Goal: Transaction & Acquisition: Download file/media

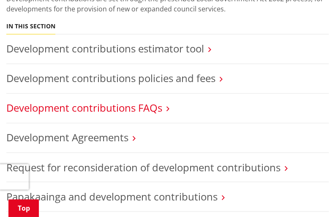
scroll to position [226, 0]
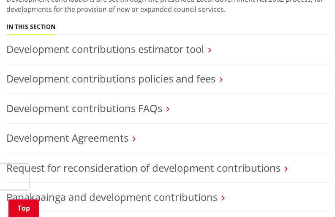
click at [221, 79] on icon at bounding box center [221, 80] width 3 height 8
click at [220, 79] on h3 "Development contributions policies and fees" at bounding box center [167, 79] width 322 height 12
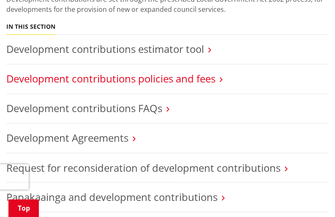
click at [176, 77] on link "Development contributions policies and fees" at bounding box center [110, 78] width 209 height 14
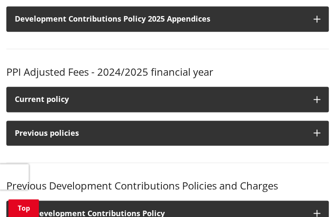
scroll to position [191, 0]
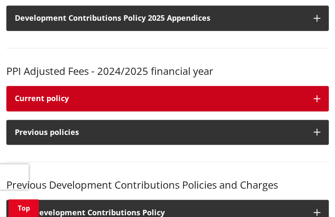
click at [316, 95] on icon "button" at bounding box center [317, 98] width 7 height 7
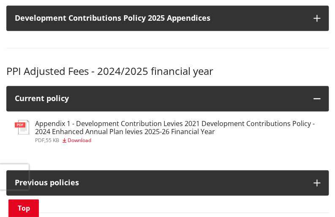
click at [89, 139] on span "Download" at bounding box center [80, 139] width 24 height 7
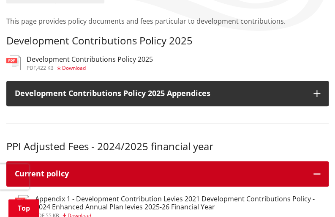
scroll to position [110, 0]
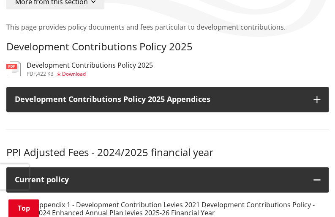
click at [76, 74] on span "Download" at bounding box center [74, 73] width 24 height 7
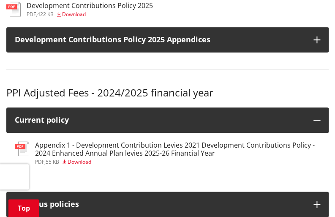
scroll to position [172, 0]
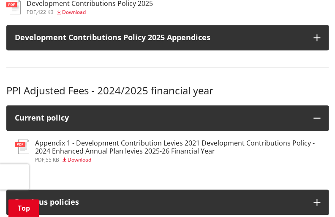
click at [85, 158] on span "Download" at bounding box center [80, 159] width 24 height 7
